Goal: Transaction & Acquisition: Purchase product/service

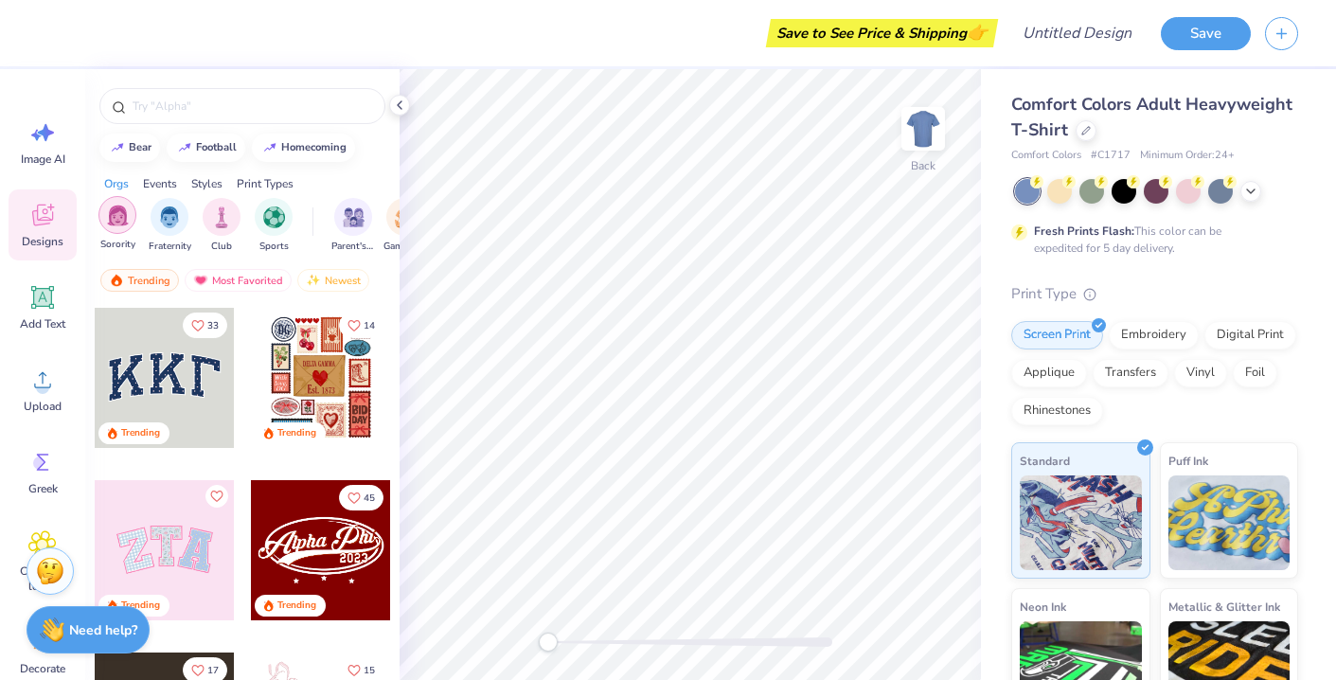
click at [118, 228] on div "filter for Sorority" at bounding box center [118, 215] width 38 height 38
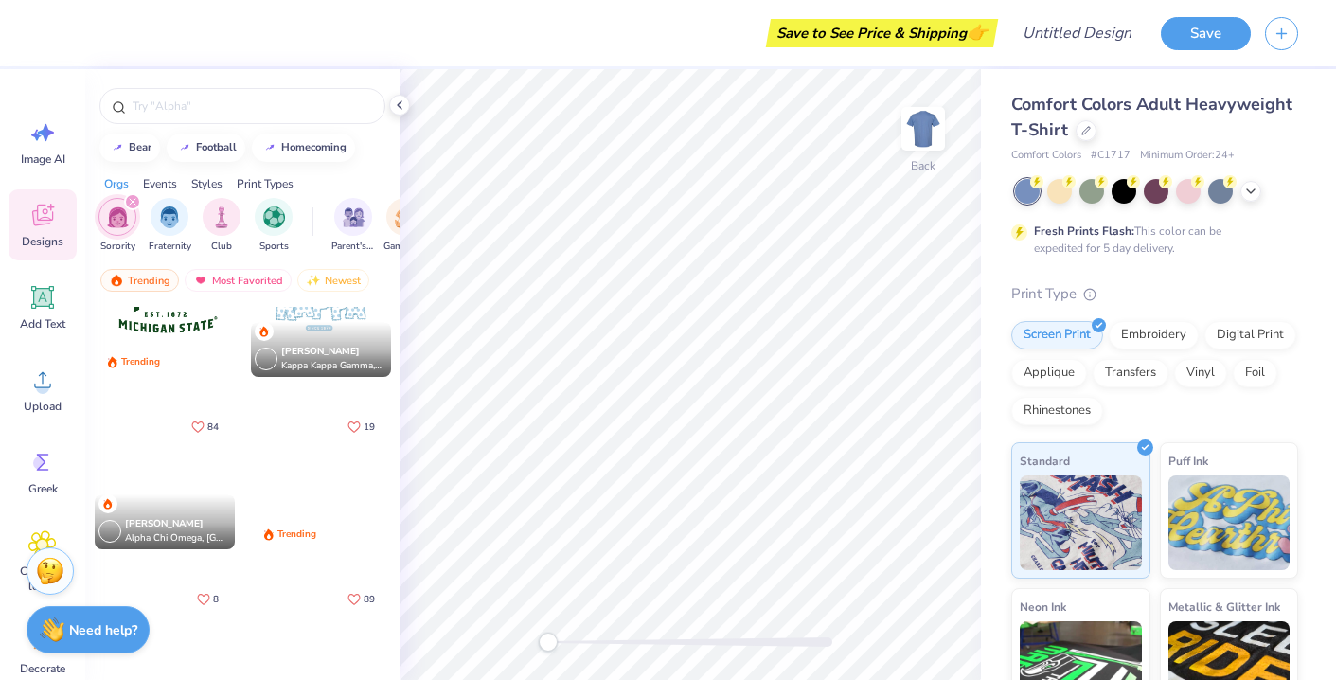
scroll to position [1968, 0]
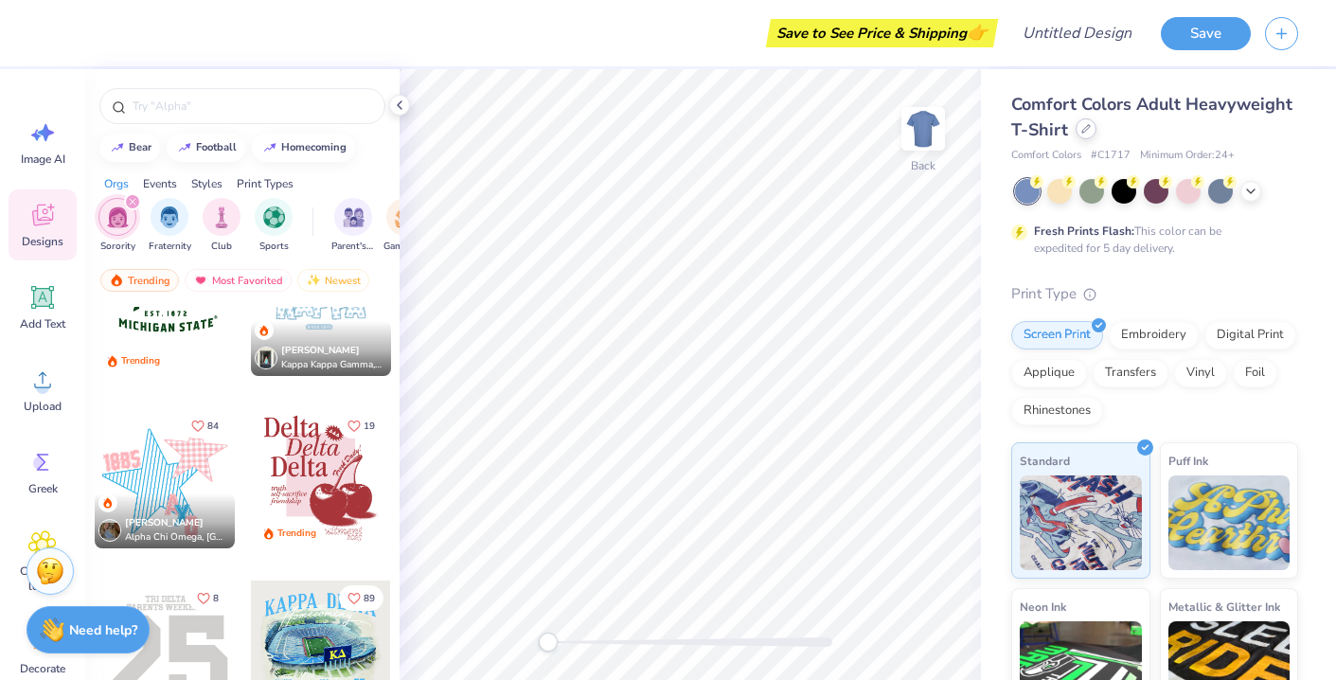
click at [1084, 128] on icon at bounding box center [1086, 128] width 9 height 9
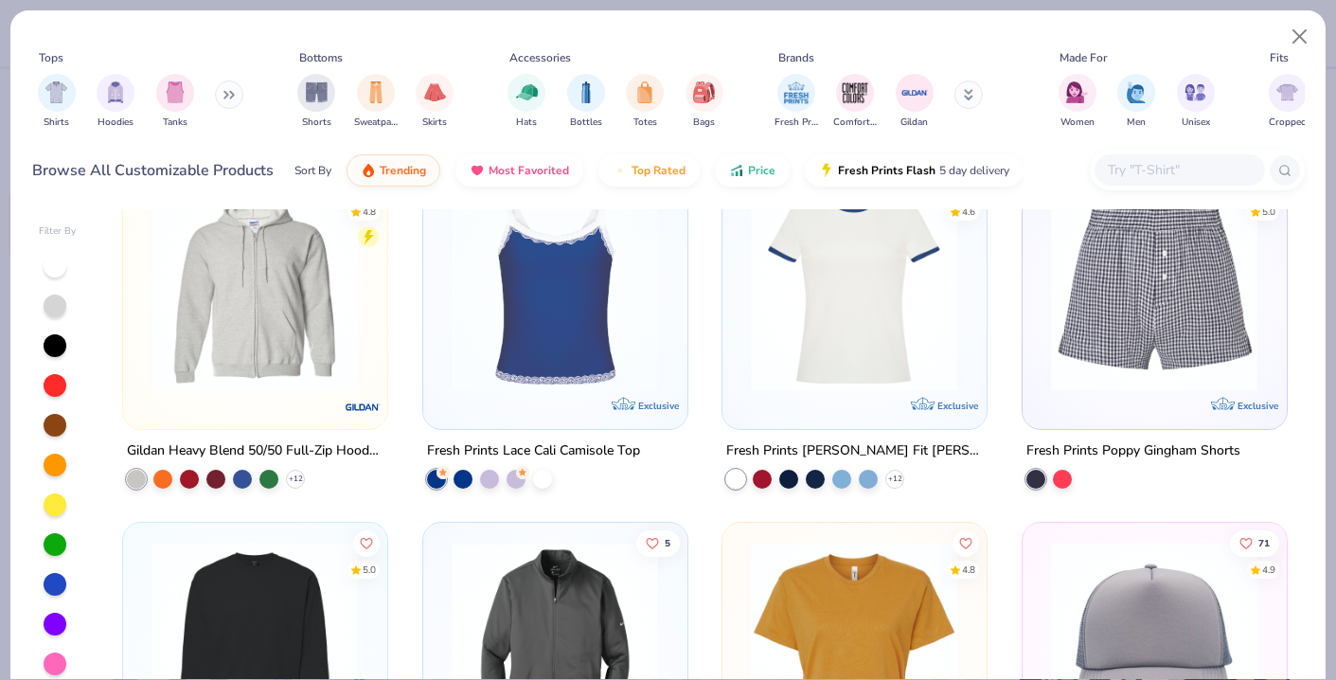
scroll to position [7205, 0]
click at [1301, 44] on button "Close" at bounding box center [1300, 37] width 36 height 36
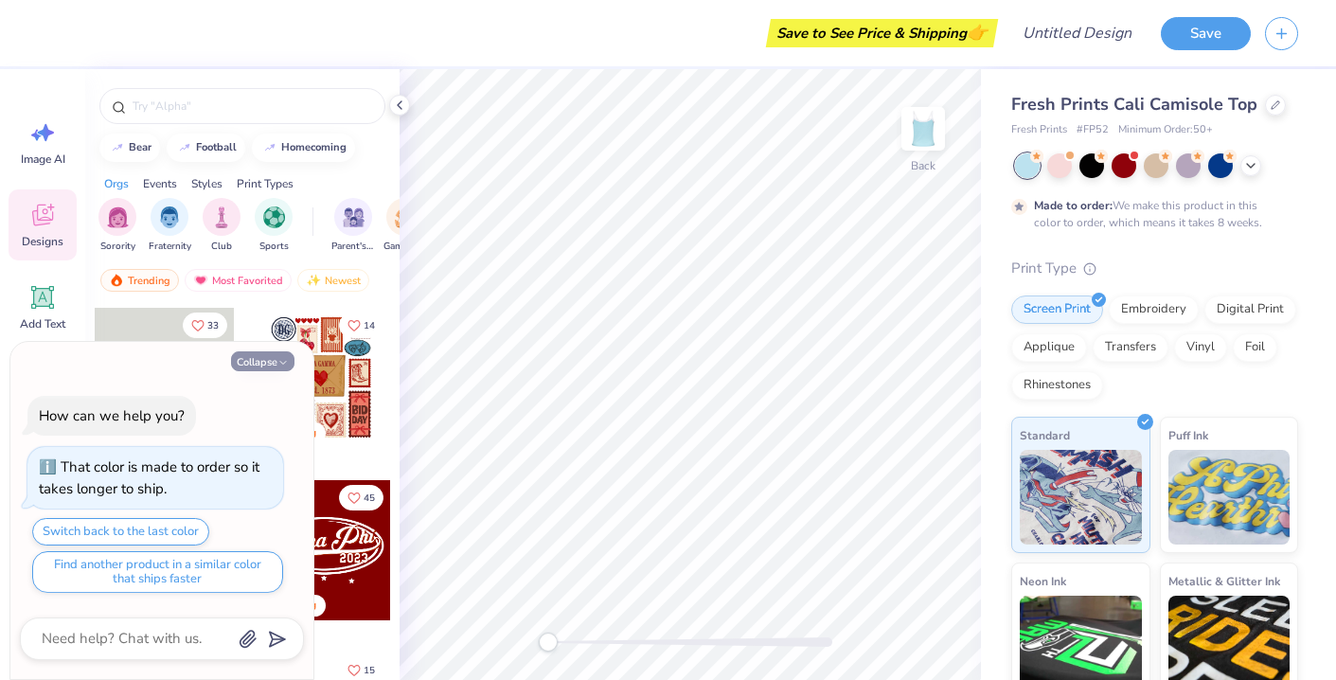
click at [274, 357] on button "Collapse" at bounding box center [262, 361] width 63 height 20
type textarea "x"
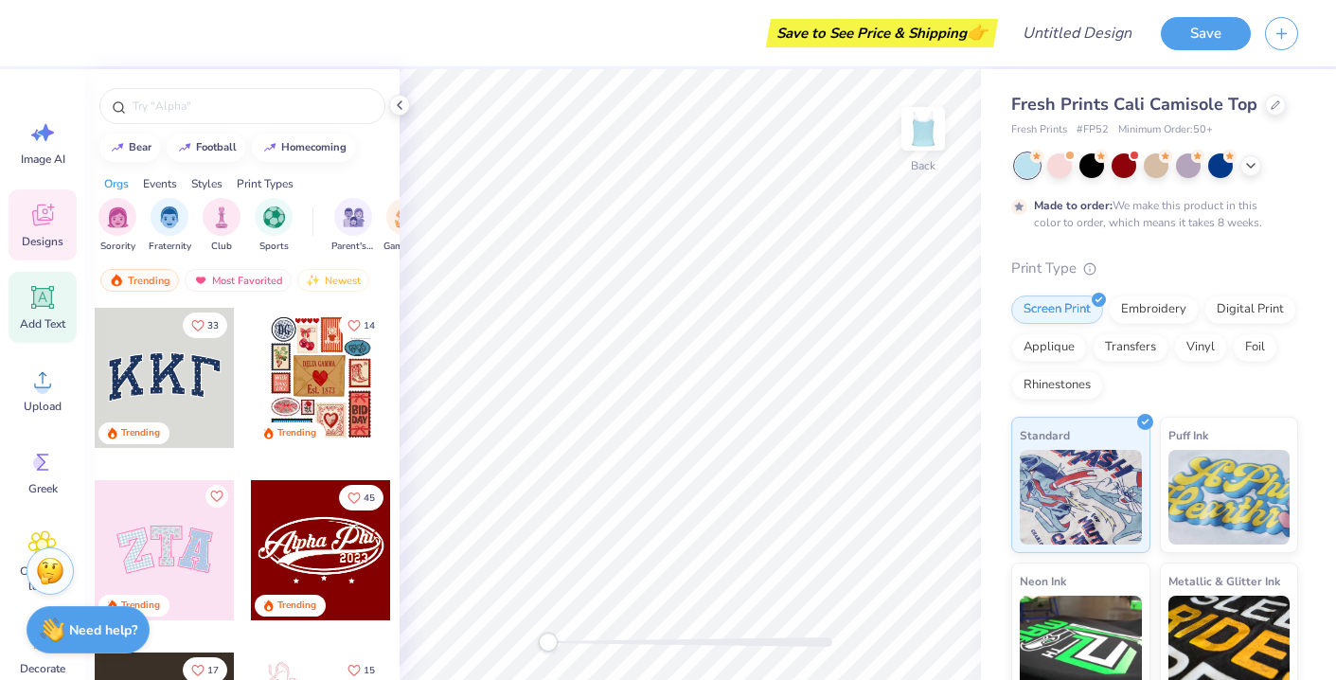
click at [40, 311] on icon at bounding box center [42, 297] width 28 height 28
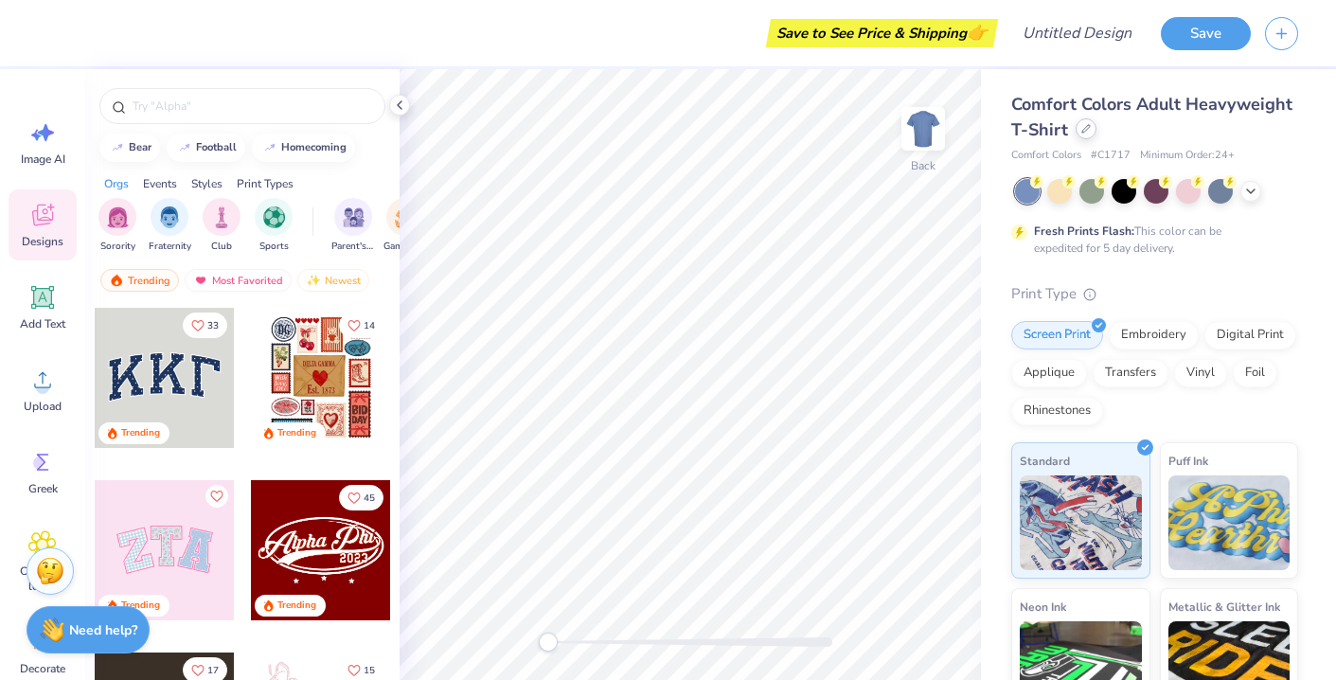
click at [1090, 125] on div at bounding box center [1086, 128] width 21 height 21
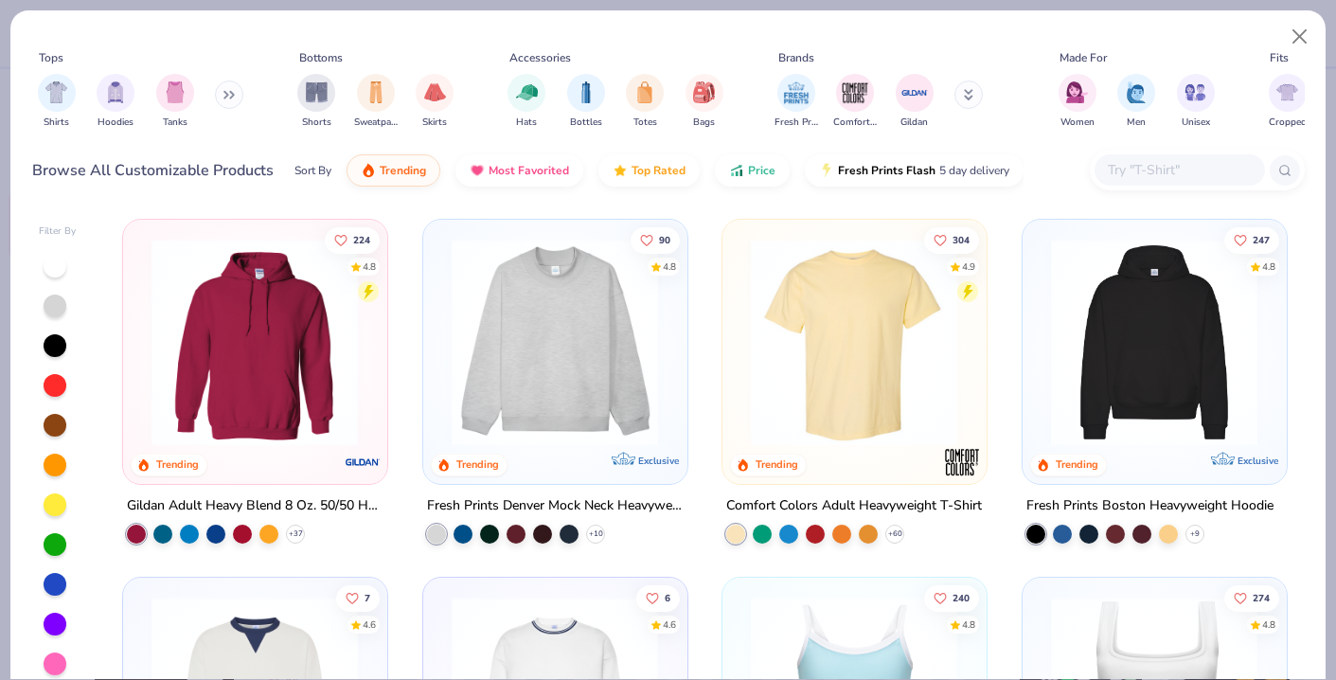
click at [227, 99] on icon at bounding box center [225, 95] width 3 height 7
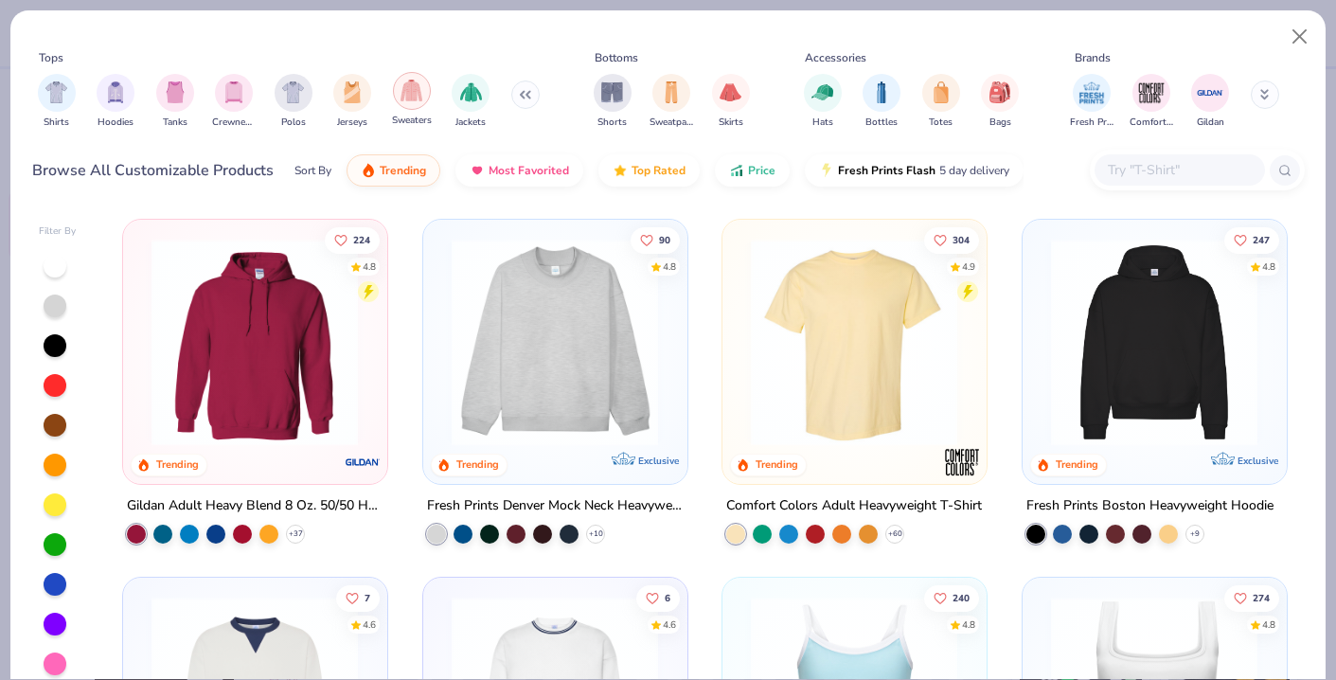
click at [419, 90] on img "filter for Sweaters" at bounding box center [412, 91] width 22 height 22
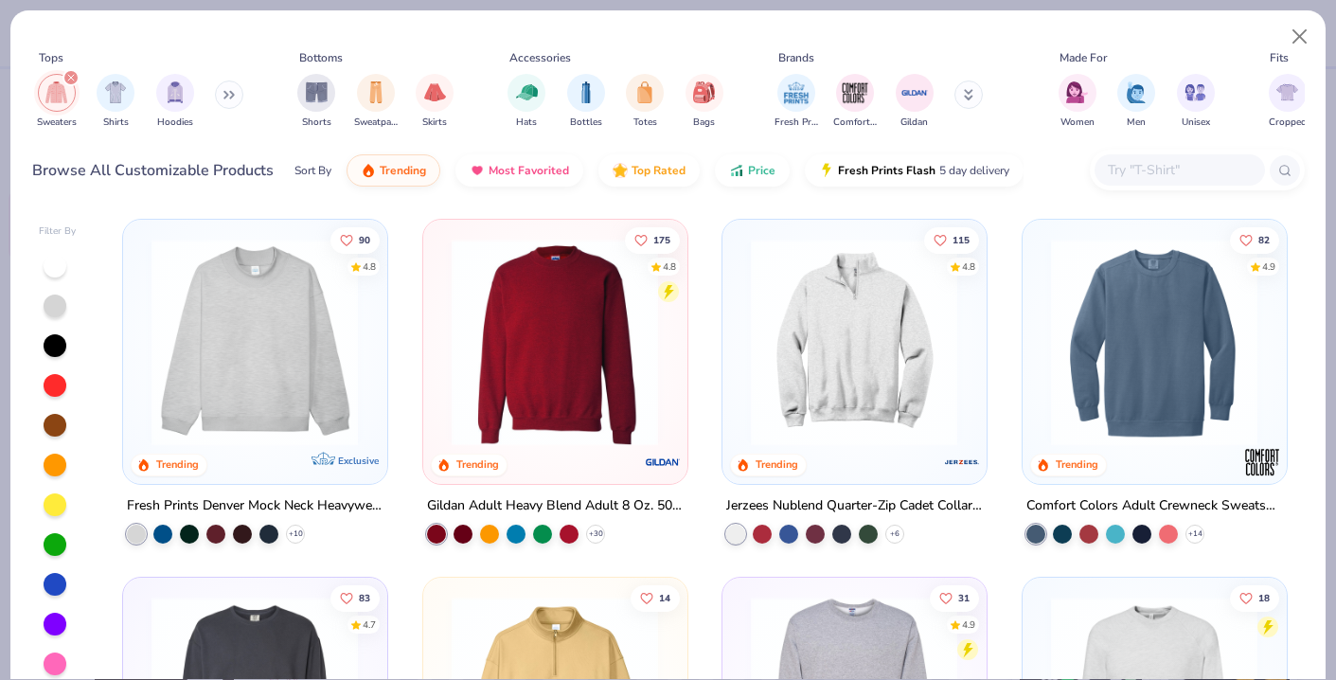
click at [72, 77] on icon "filter for Sweaters" at bounding box center [71, 78] width 6 height 6
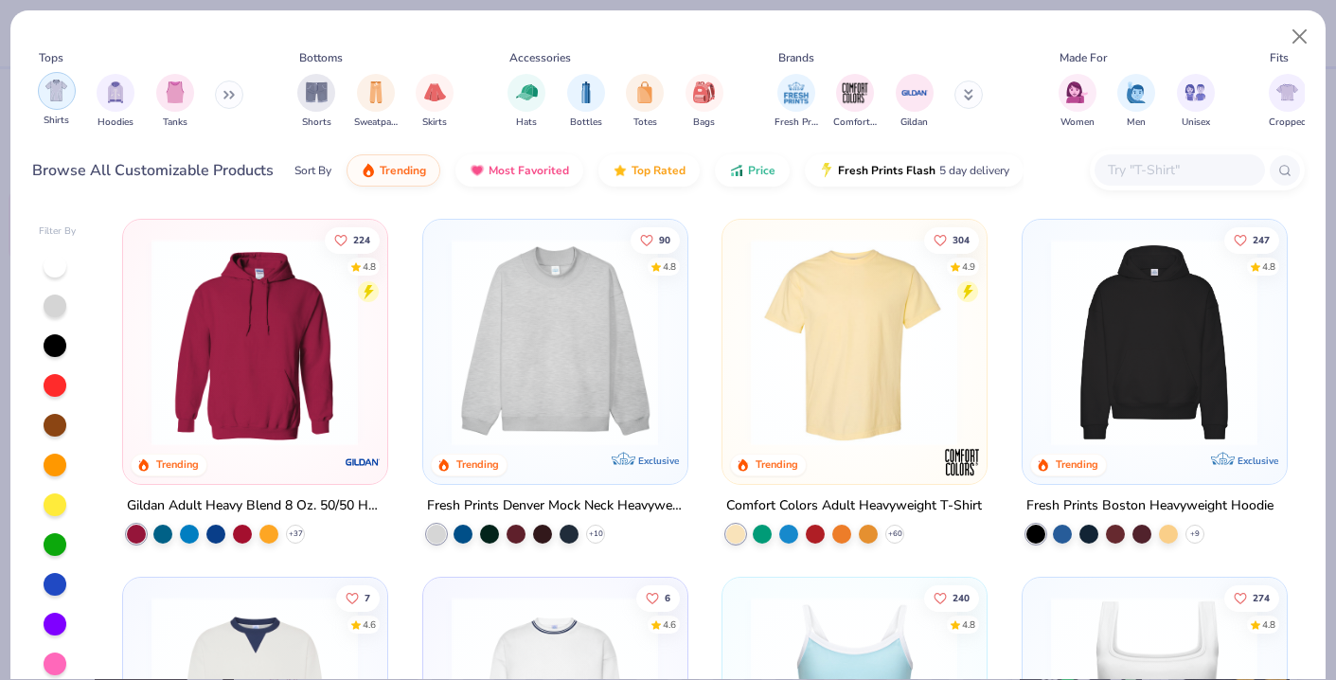
click at [64, 90] on img "filter for Shirts" at bounding box center [56, 91] width 22 height 22
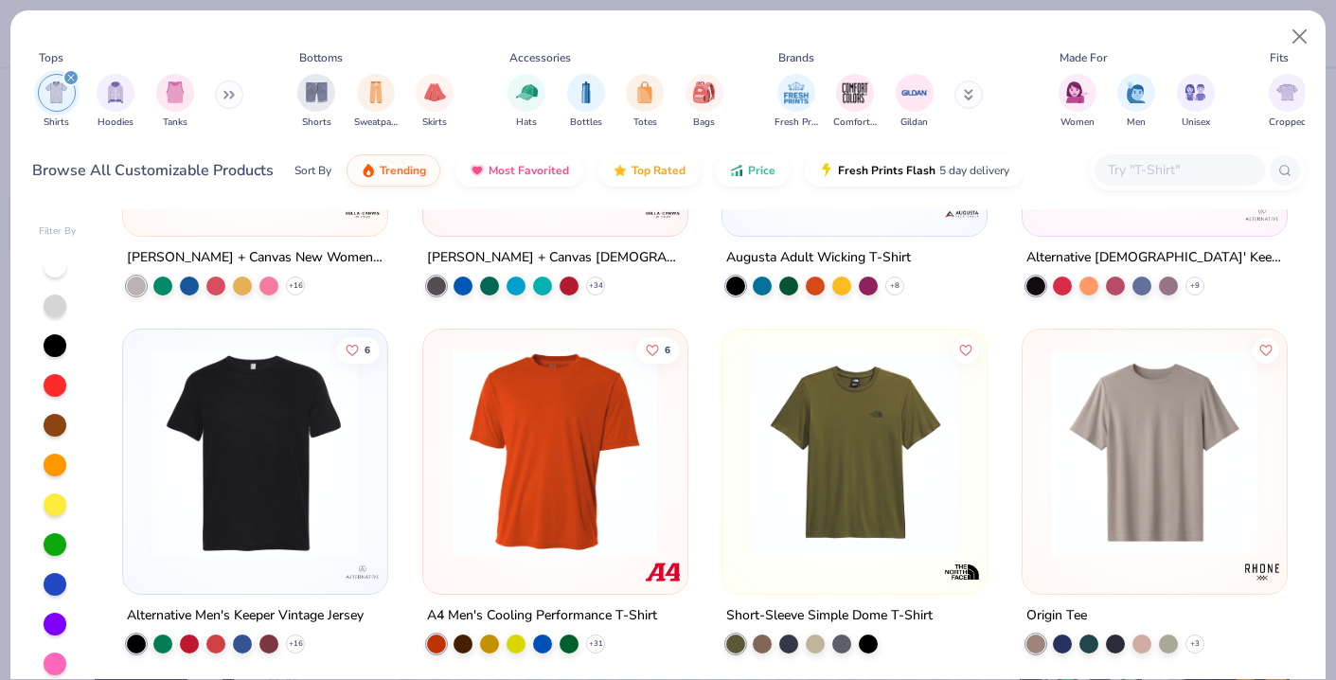
scroll to position [8115, 0]
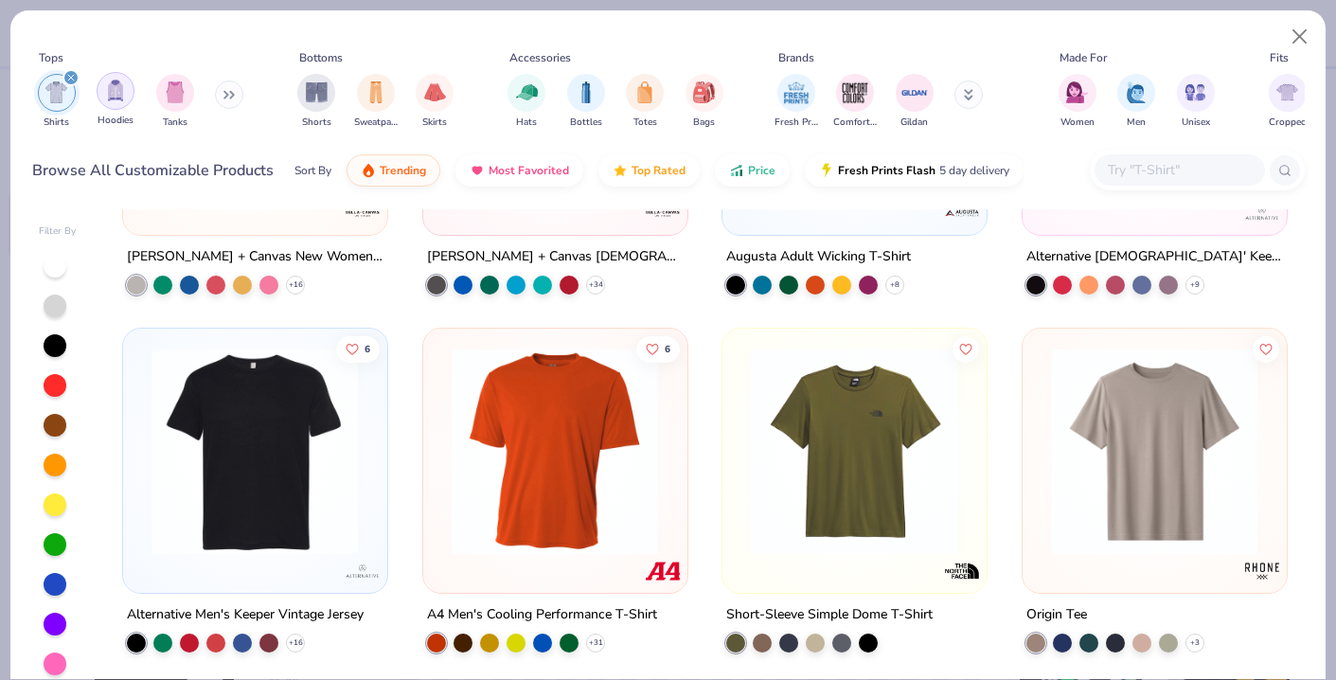
click at [127, 94] on div "filter for Hoodies" at bounding box center [116, 91] width 38 height 38
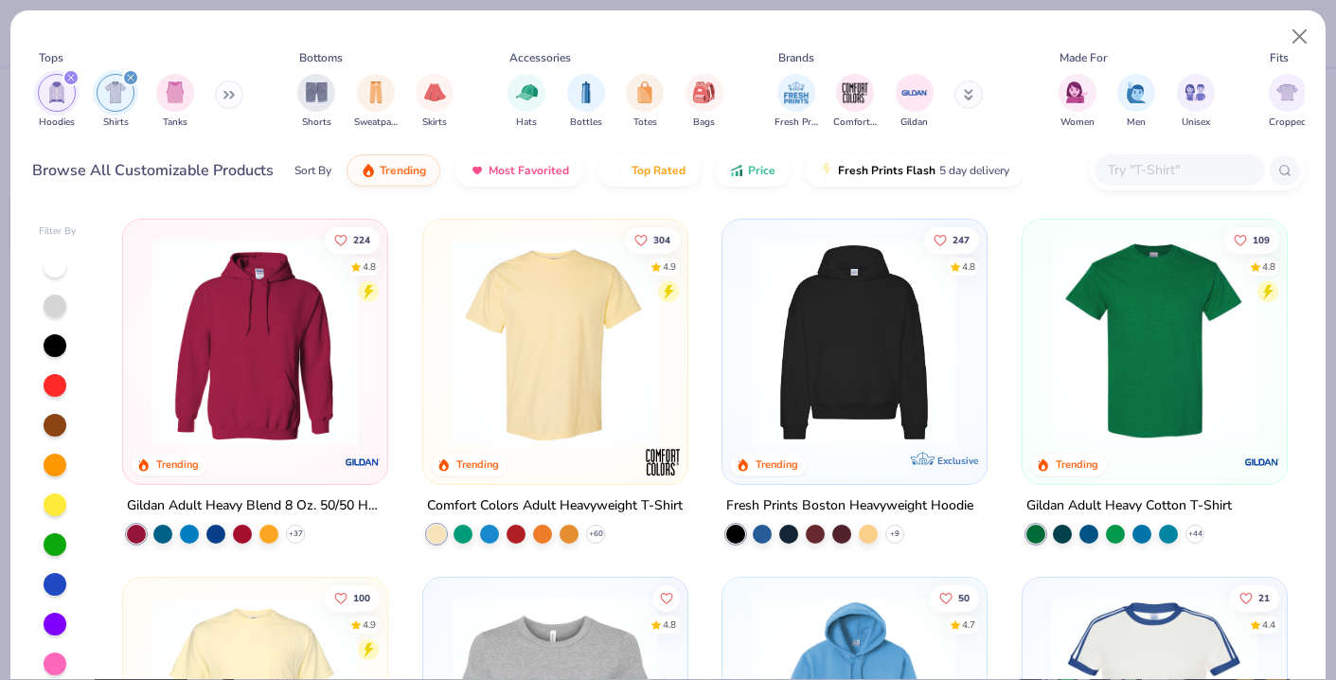
click at [133, 75] on icon "filter for Shirts" at bounding box center [131, 78] width 6 height 6
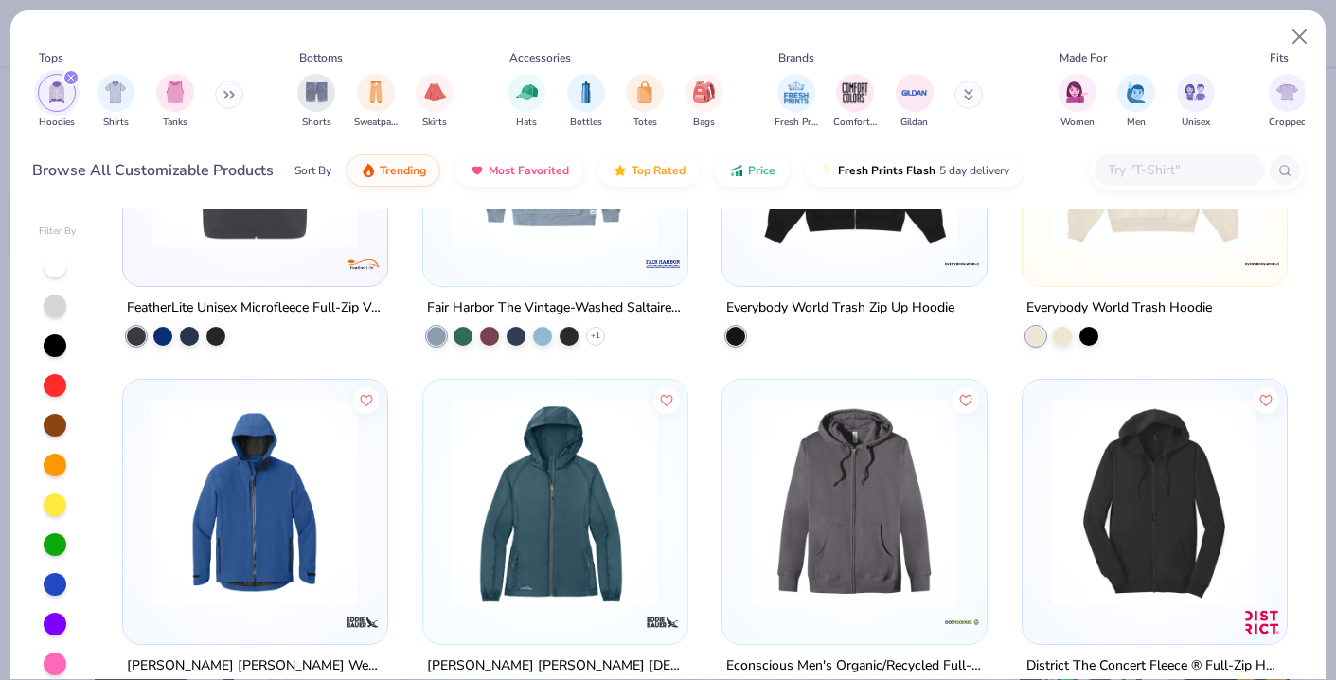
scroll to position [8976, 0]
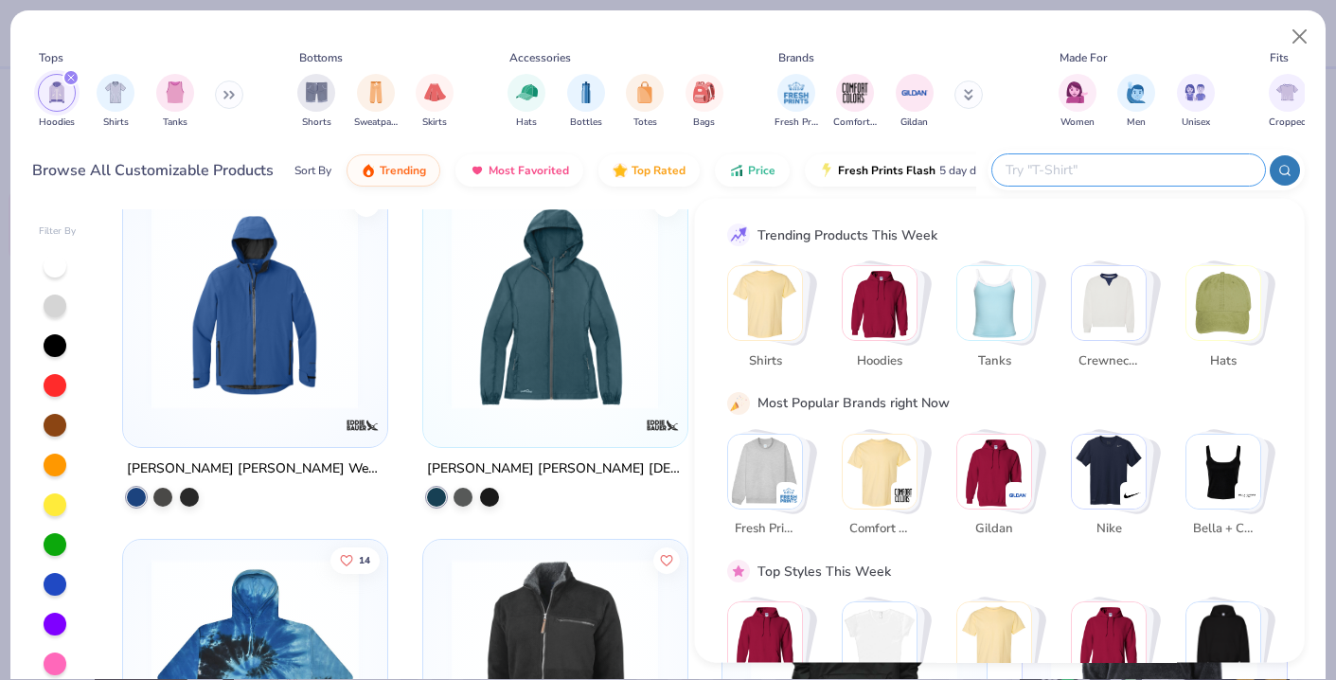
click at [1218, 172] on input "text" at bounding box center [1128, 170] width 248 height 22
type input "crewneck"
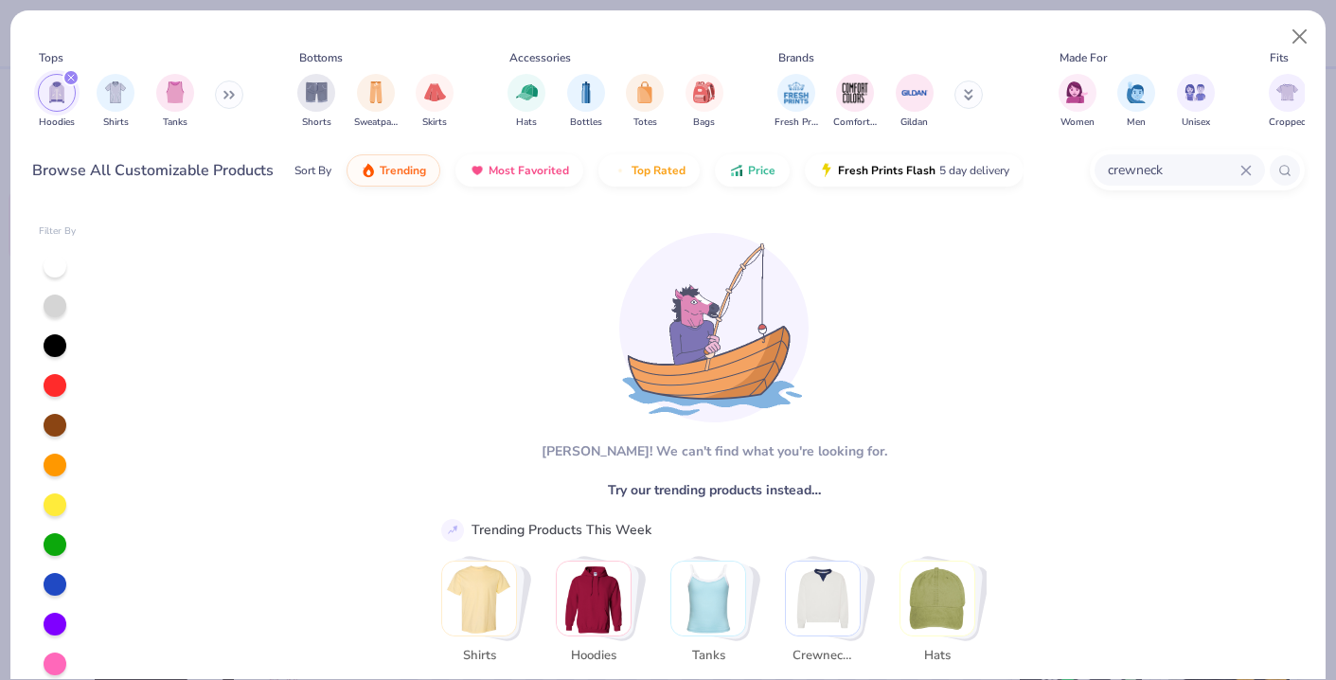
click at [835, 592] on img "Stack Card Button Crewnecks" at bounding box center [823, 599] width 74 height 74
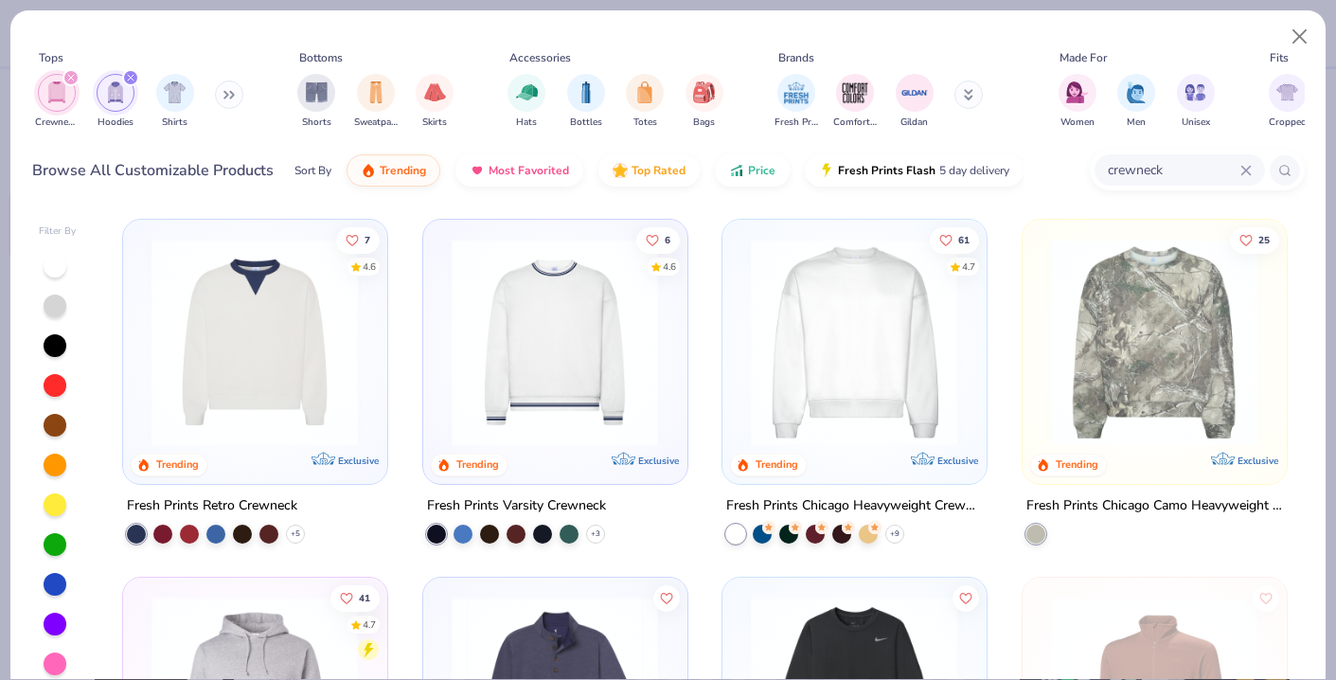
click at [839, 353] on img at bounding box center [854, 342] width 225 height 207
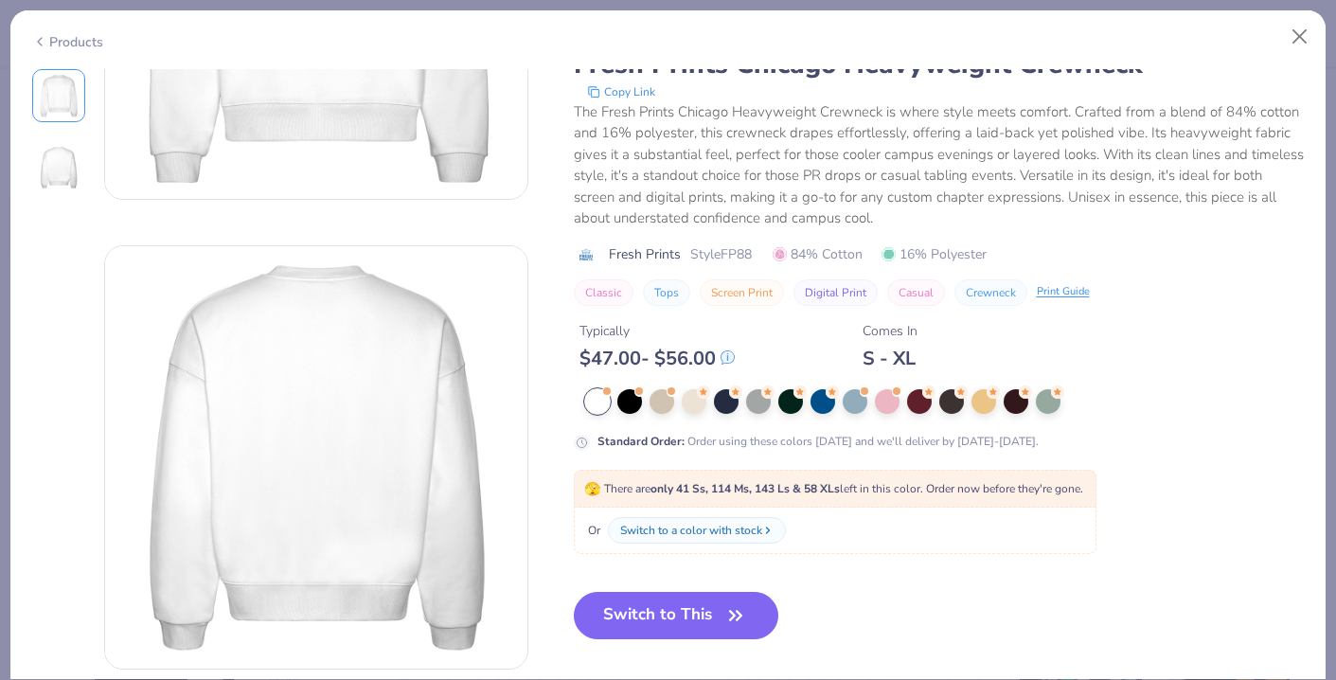
scroll to position [304, 0]
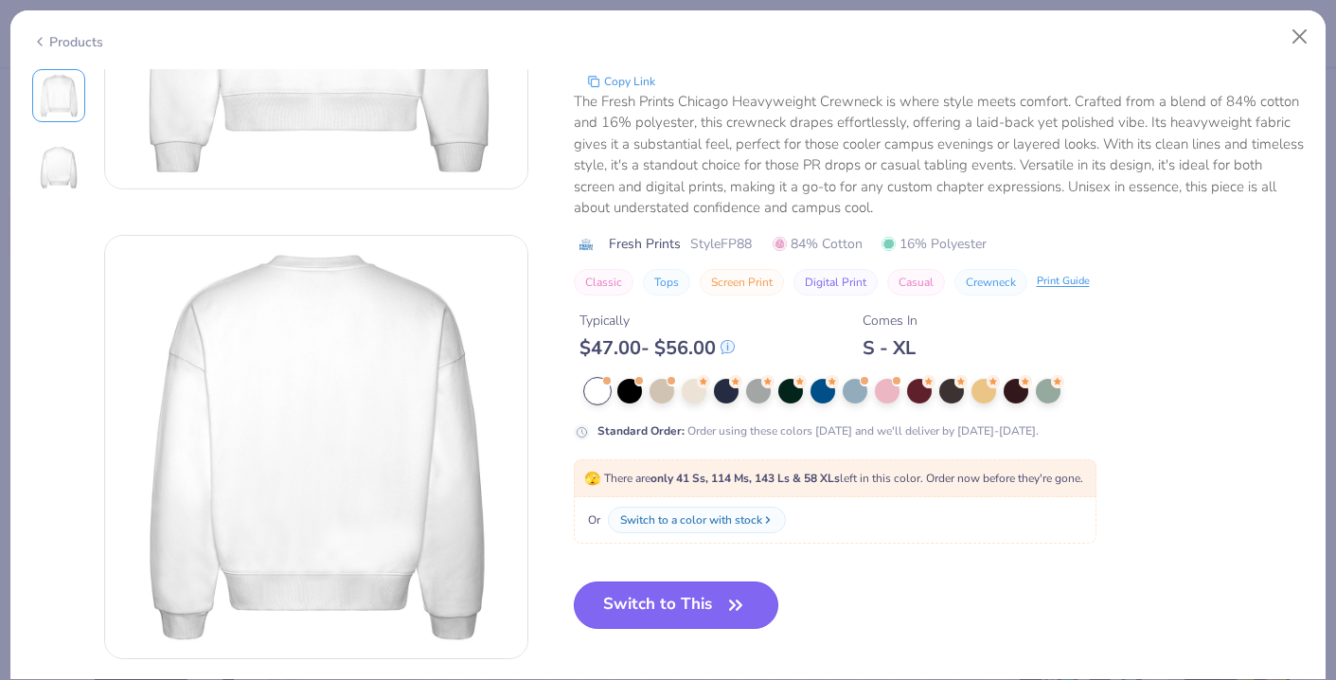
click at [675, 599] on button "Switch to This" at bounding box center [677, 605] width 206 height 47
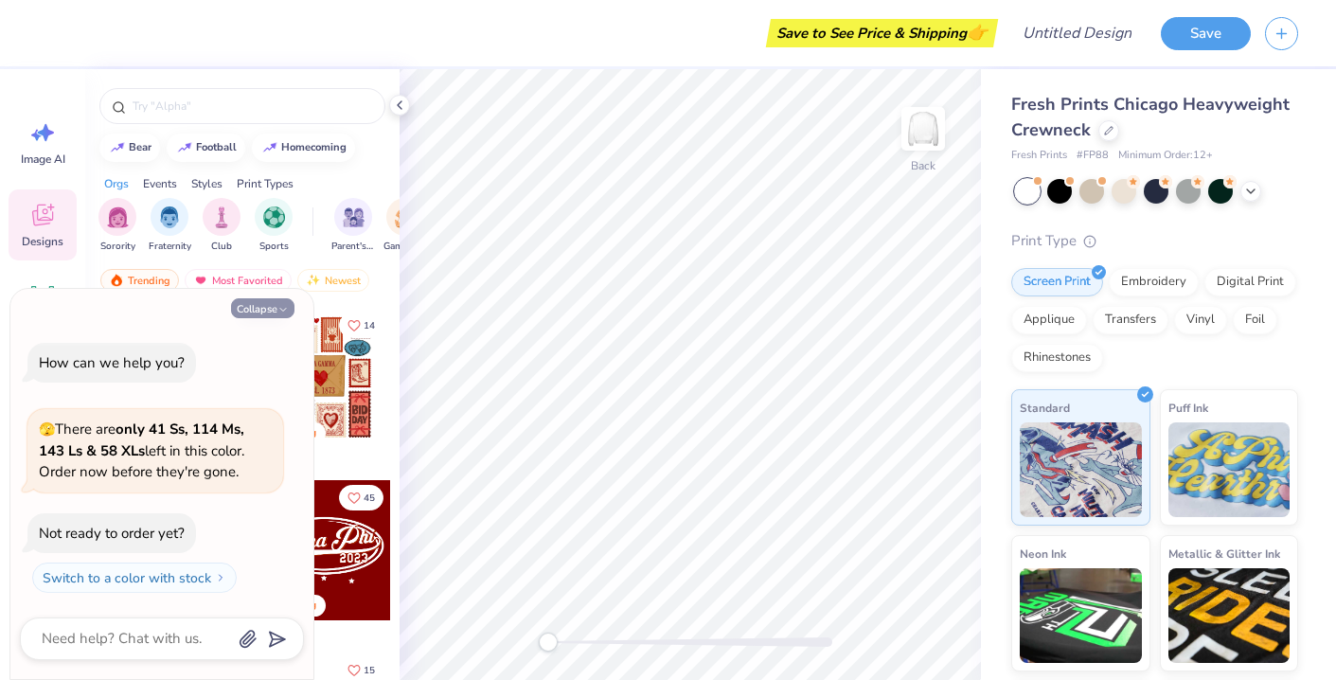
click at [280, 310] on icon "button" at bounding box center [283, 309] width 11 height 11
type textarea "x"
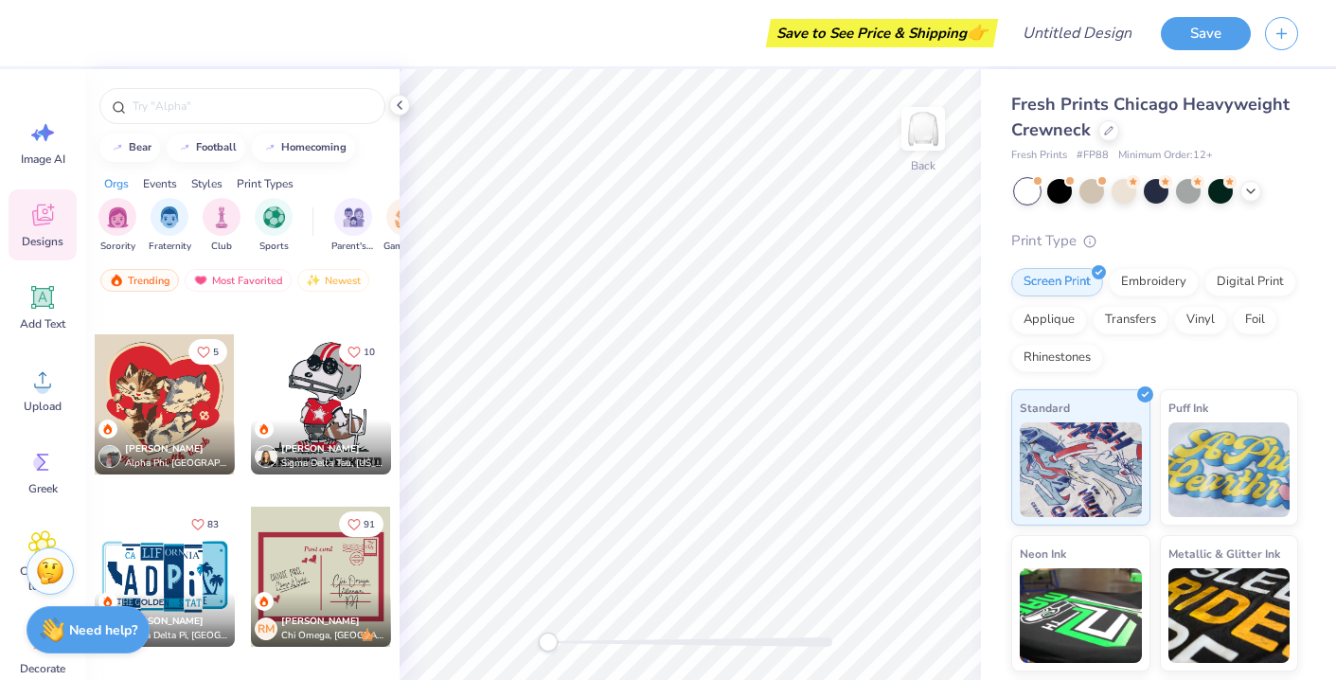
scroll to position [6692, 0]
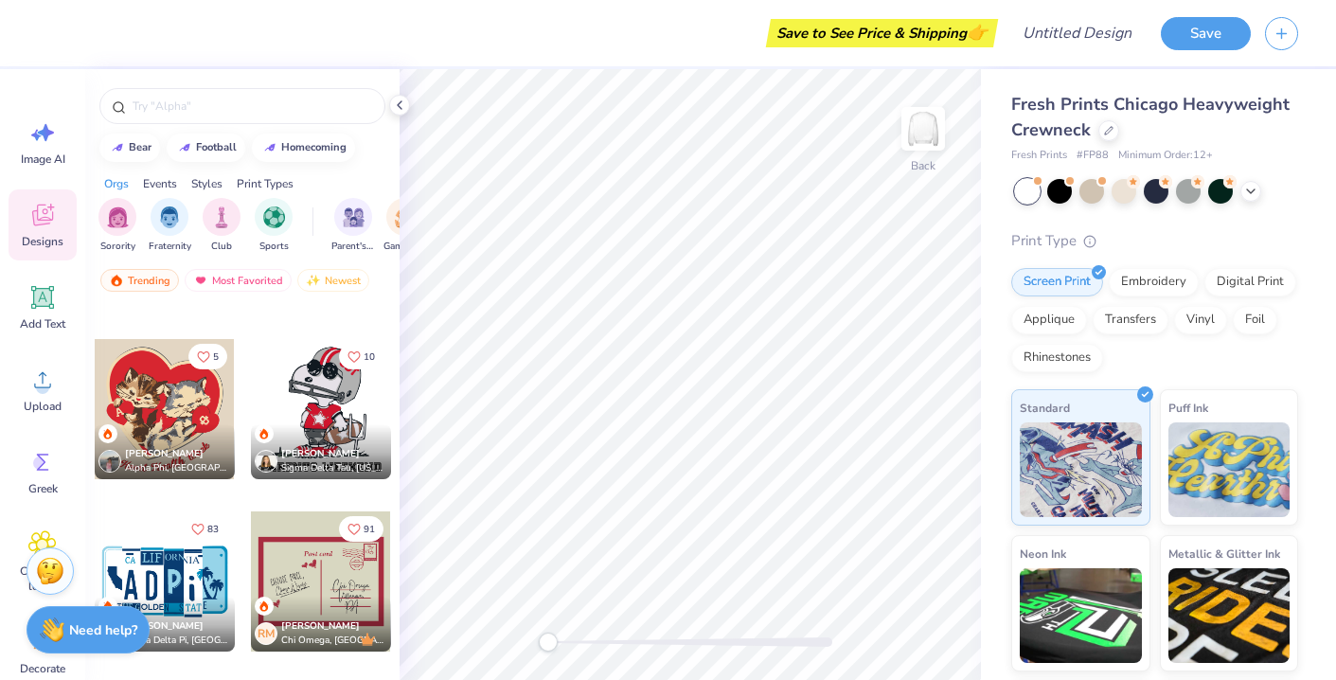
click at [152, 406] on div at bounding box center [165, 409] width 140 height 140
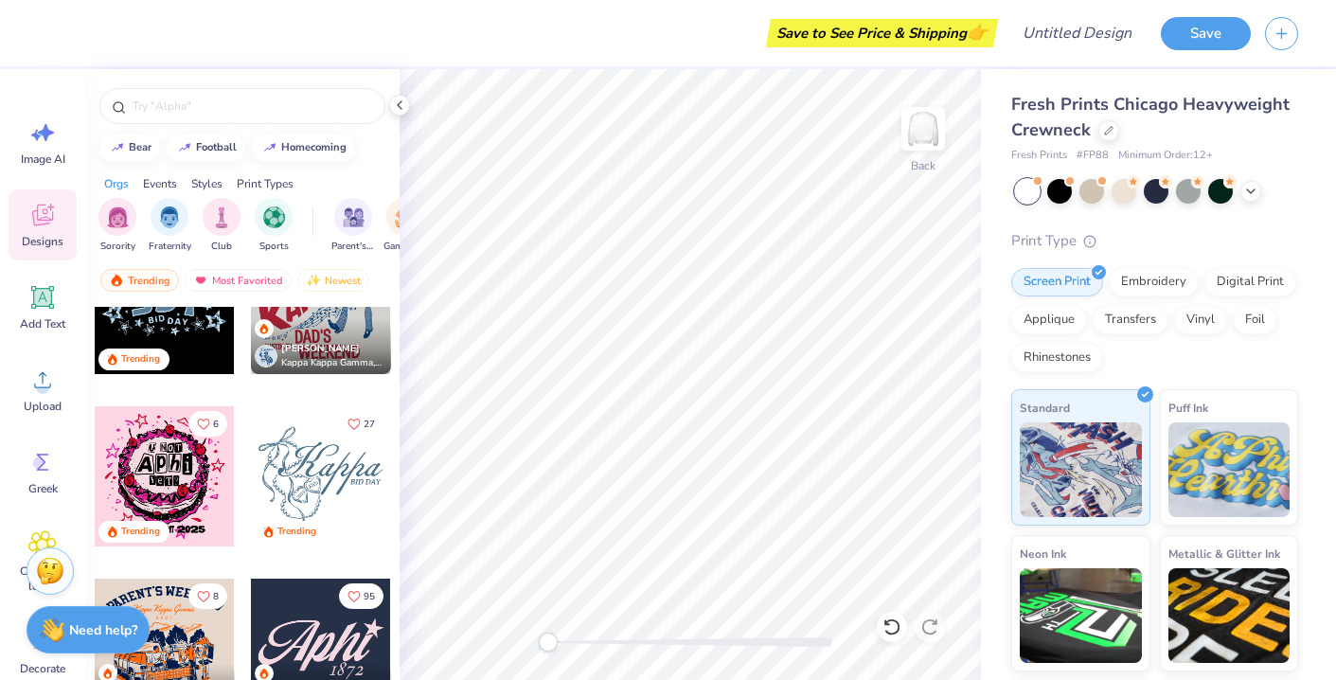
scroll to position [9247, 0]
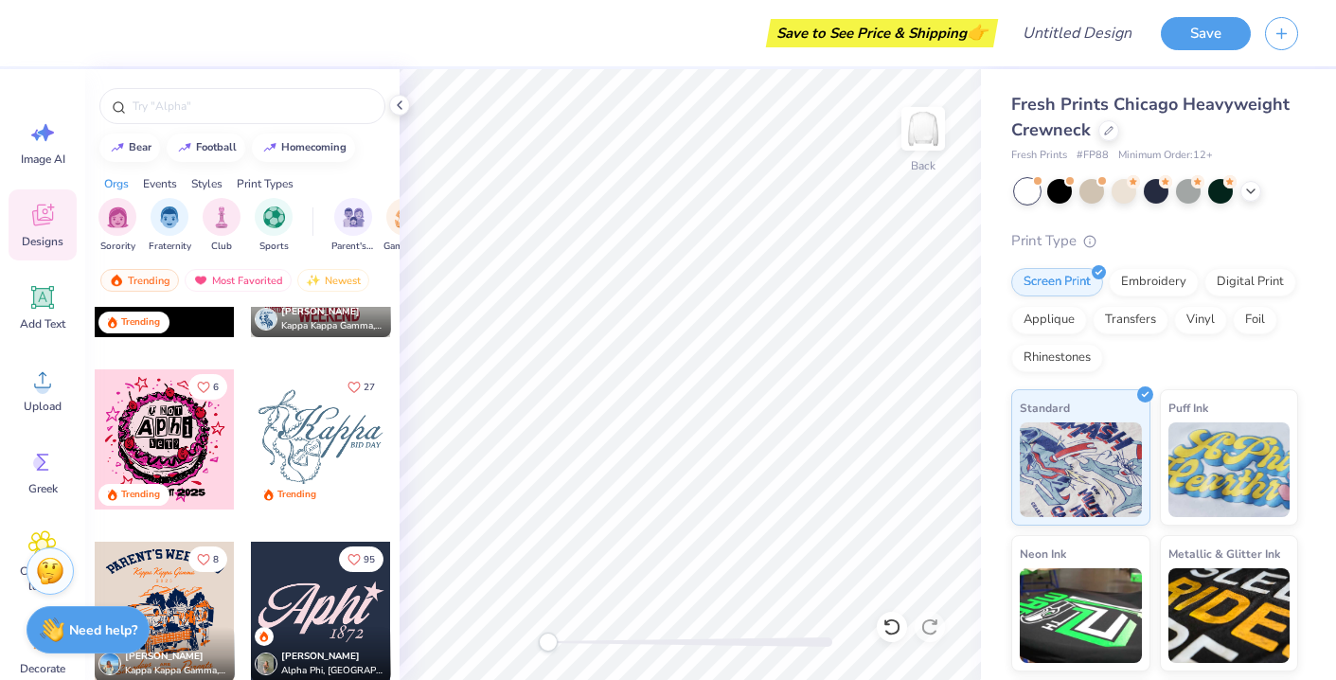
click at [179, 447] on div at bounding box center [165, 439] width 140 height 140
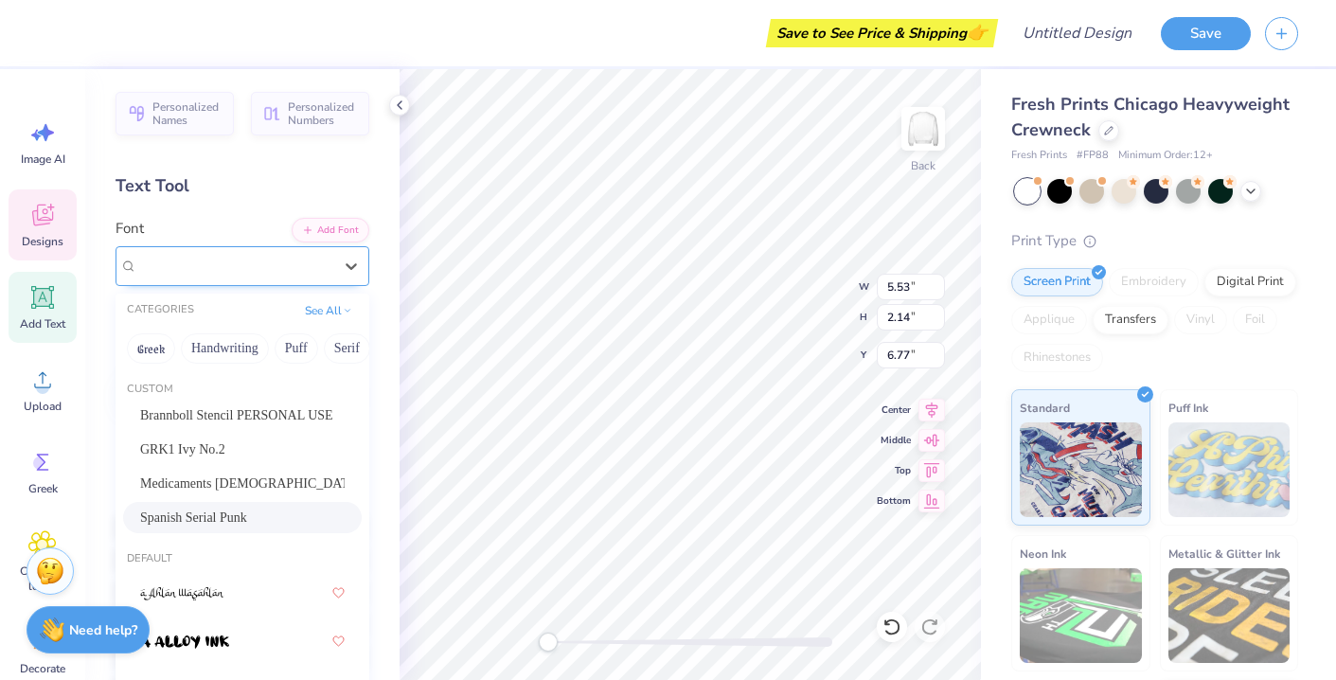
click at [323, 262] on div "Spanish Serial Punk" at bounding box center [234, 265] width 199 height 29
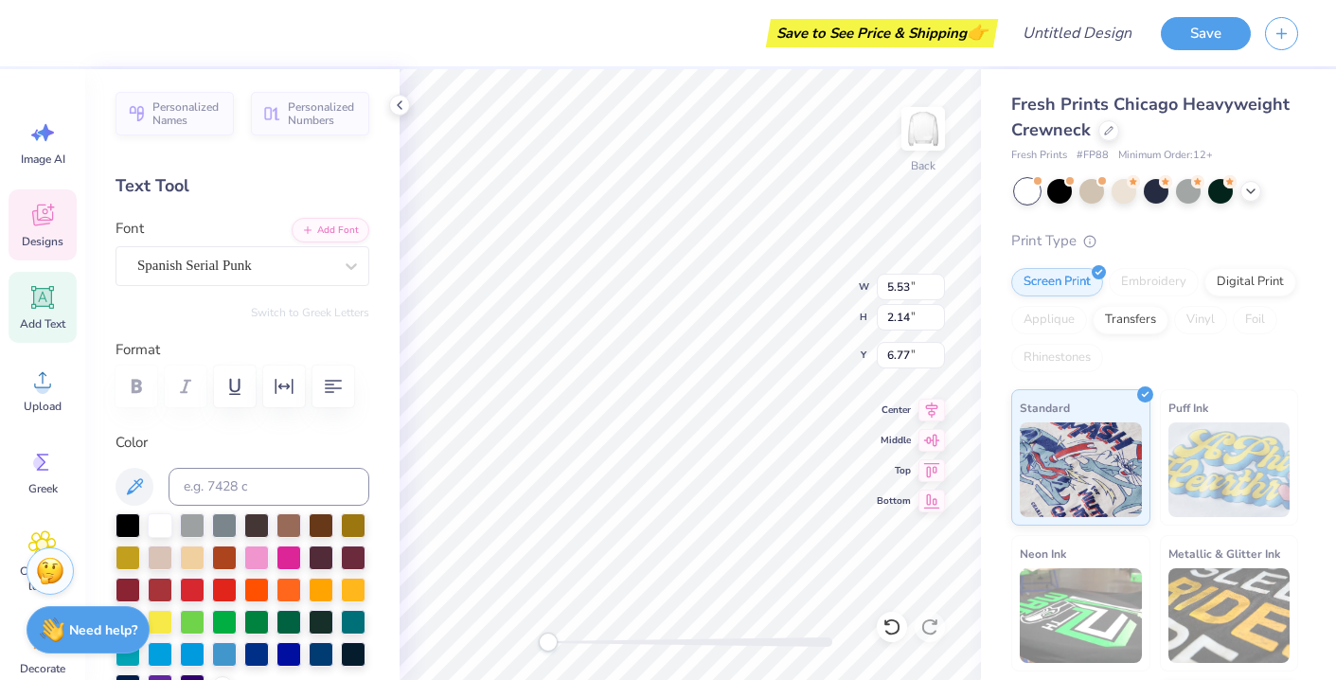
type textarea "ADpi"
click at [45, 238] on span "Designs" at bounding box center [43, 241] width 42 height 15
type input "3.49"
type input "1.57"
type input "3.37"
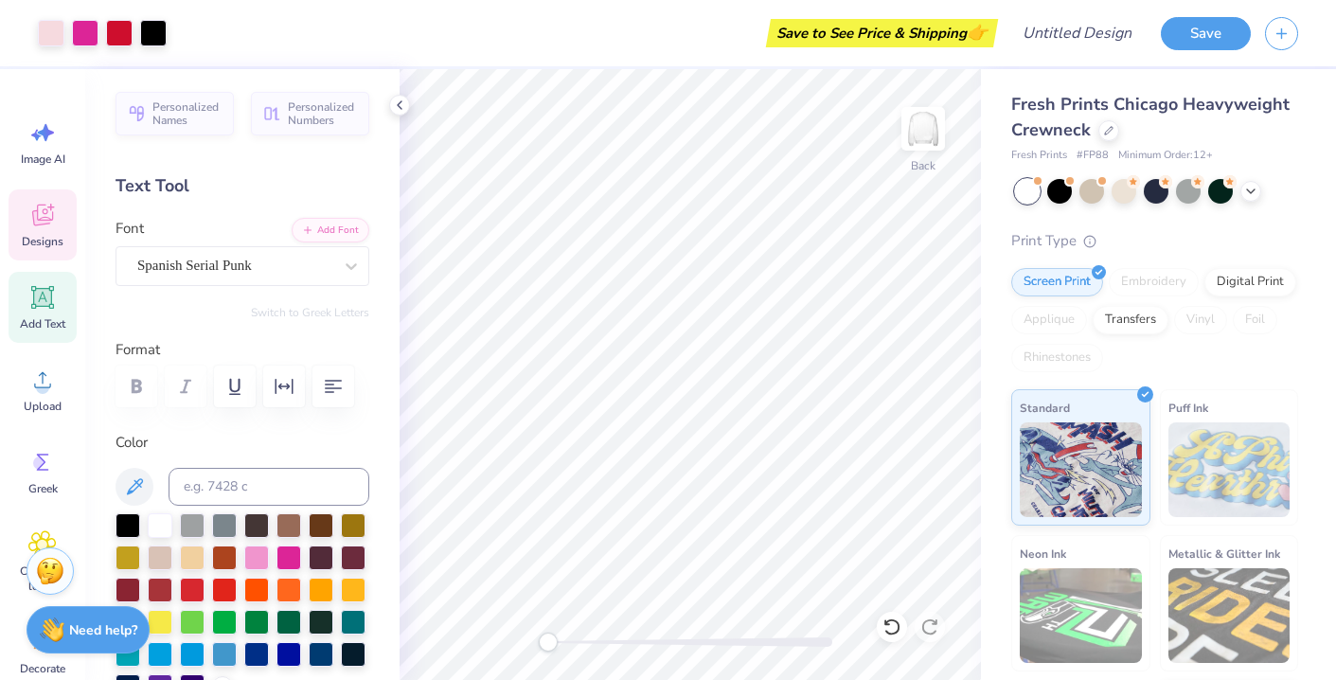
click at [40, 236] on span "Designs" at bounding box center [43, 241] width 42 height 15
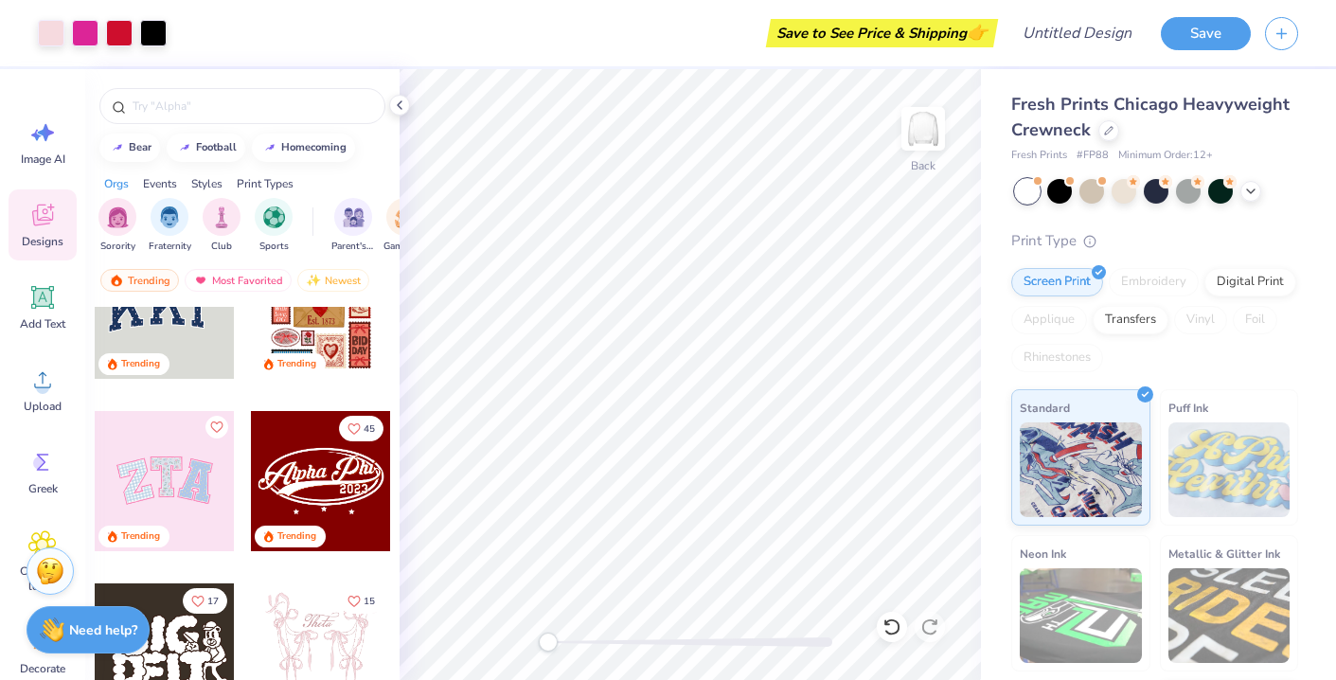
scroll to position [0, 0]
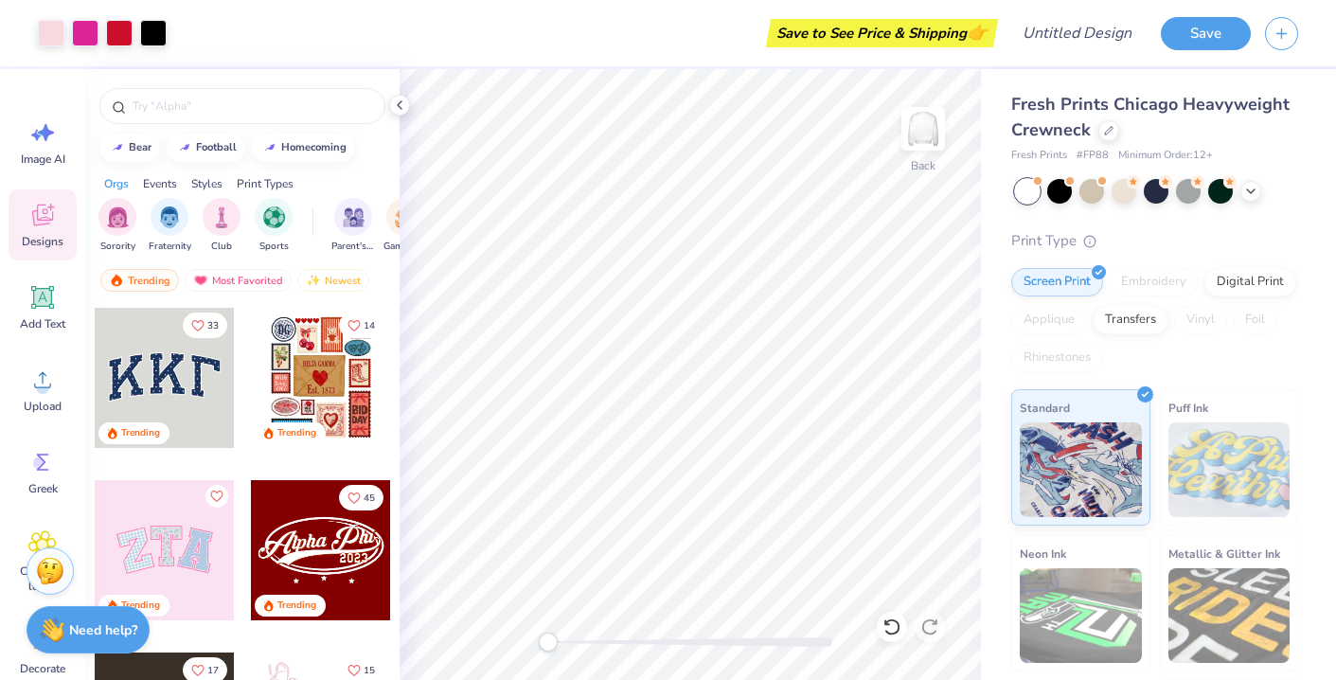
click at [201, 561] on div at bounding box center [165, 550] width 140 height 140
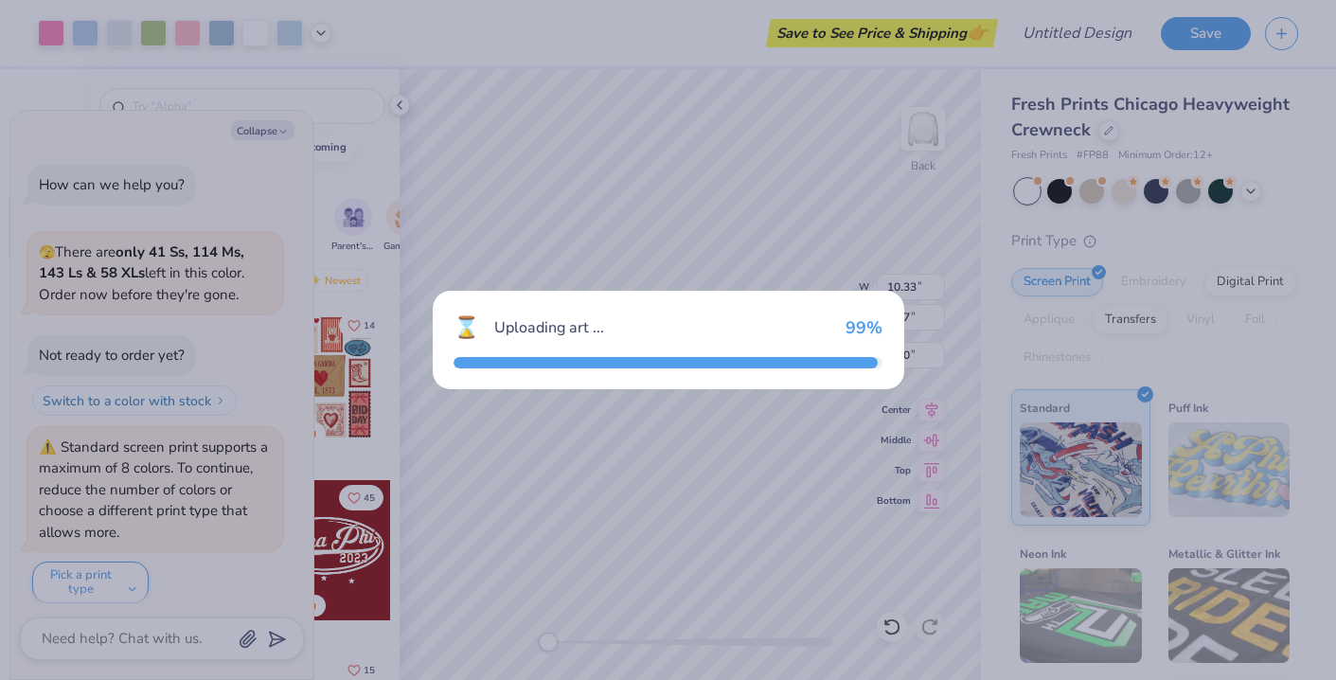
scroll to position [10, 0]
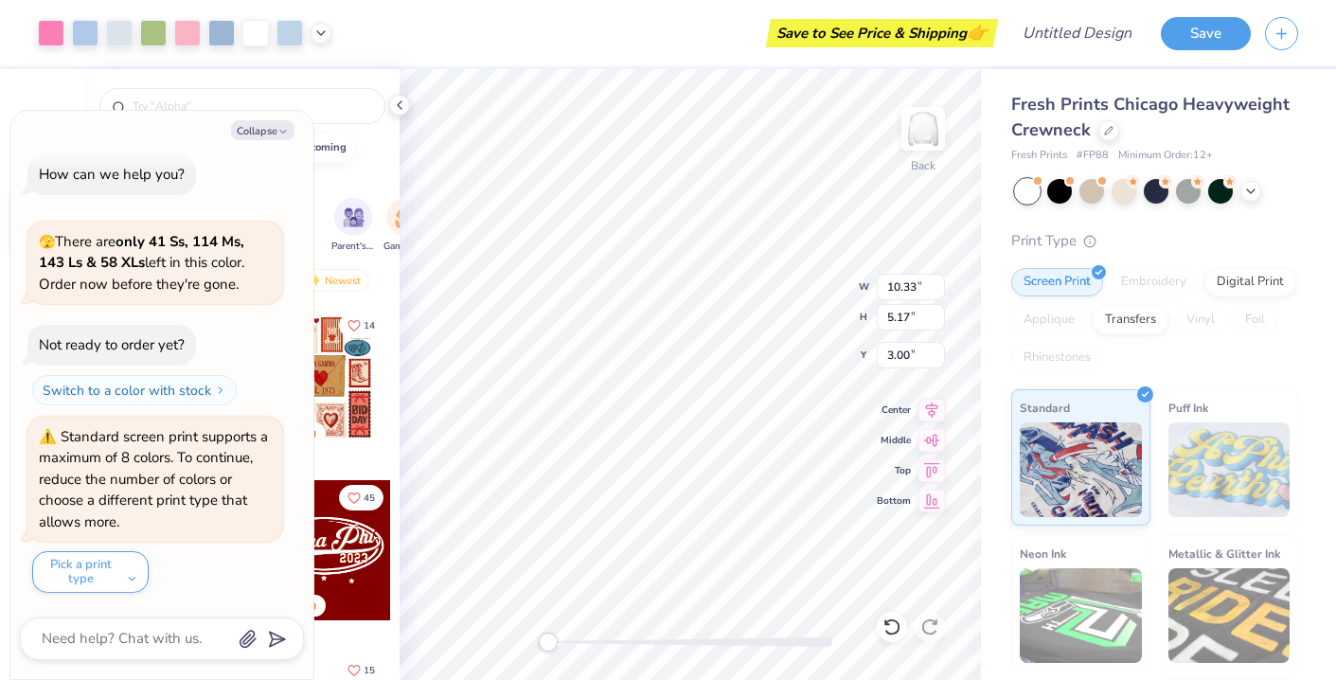
type textarea "x"
